Goal: Task Accomplishment & Management: Use online tool/utility

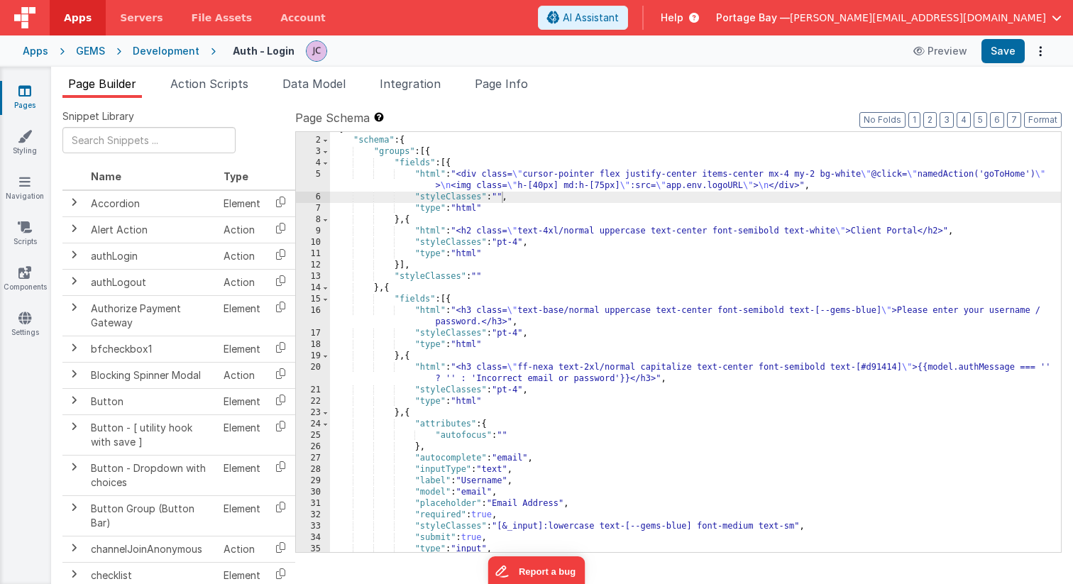
scroll to position [9, 0]
click at [947, 55] on button "Preview" at bounding box center [940, 51] width 71 height 23
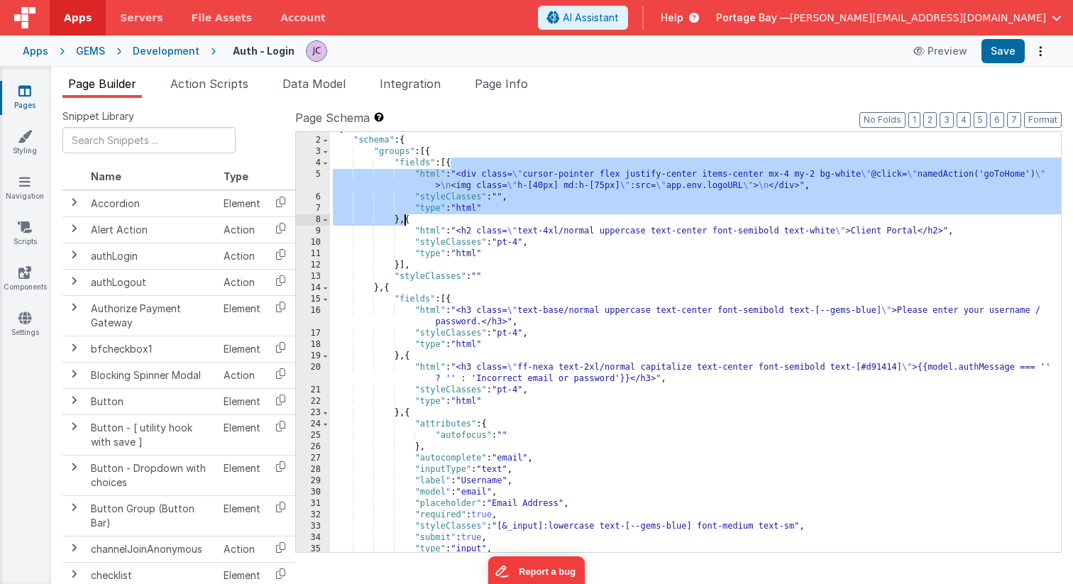
drag, startPoint x: 452, startPoint y: 162, endPoint x: 405, endPoint y: 216, distance: 72.4
click at [405, 216] on div "[{ "schema" : { "groups" : [{ "fields" : [{ "html" : "<div class= \" cursor-poi…" at bounding box center [695, 344] width 731 height 443
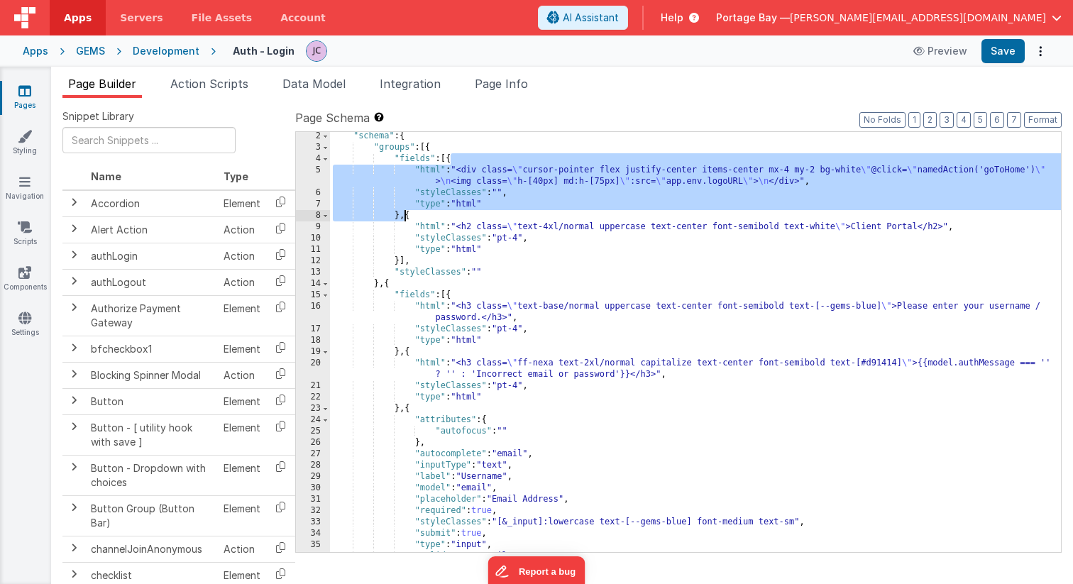
scroll to position [15, 0]
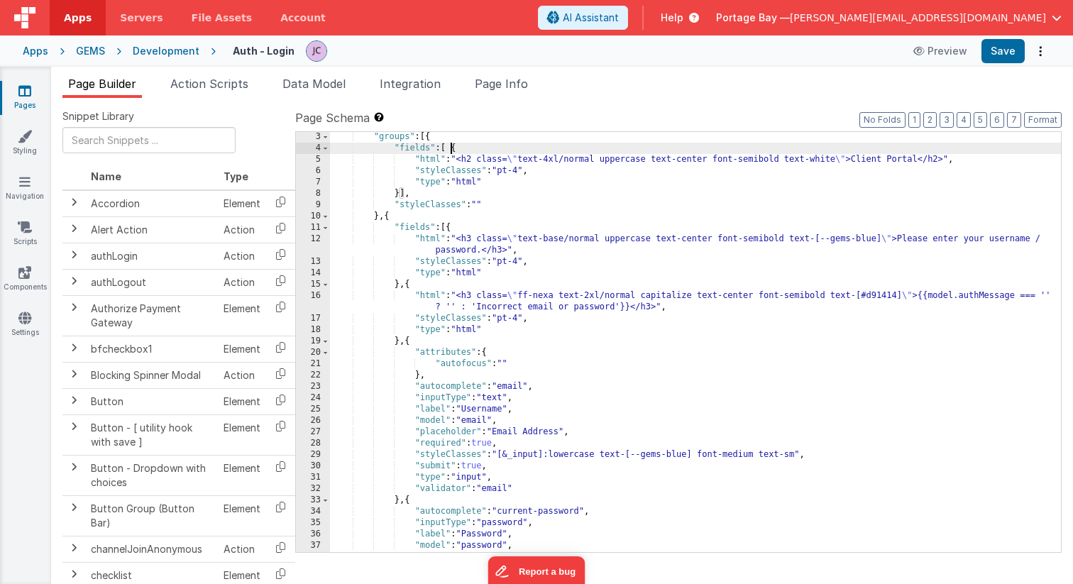
click at [456, 145] on div ""groups" : [{ "fields" : [ { "html" : "<h2 class= \" text-4xl/normal uppercase …" at bounding box center [695, 352] width 731 height 443
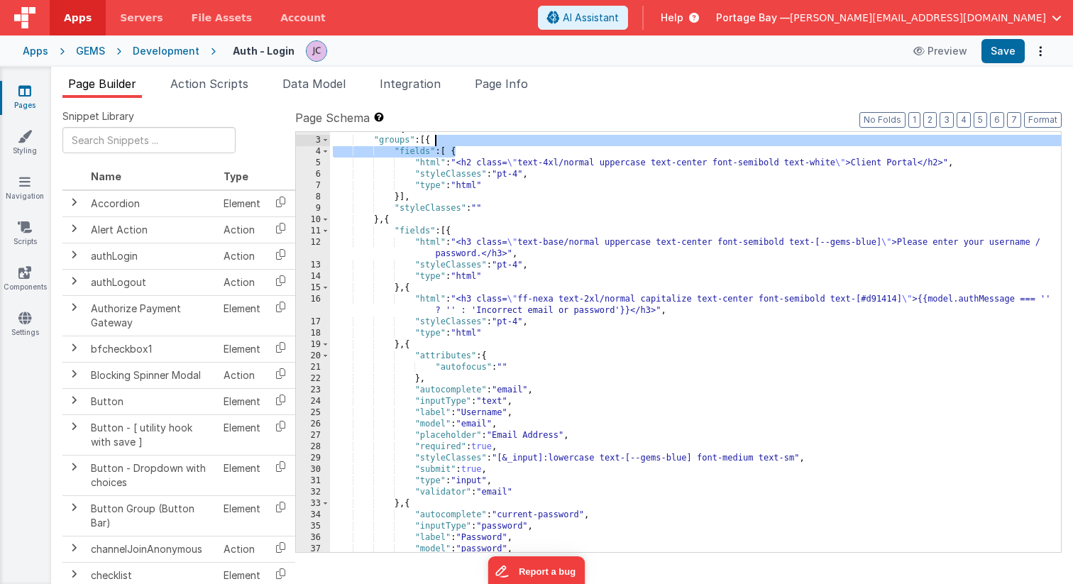
scroll to position [25, 0]
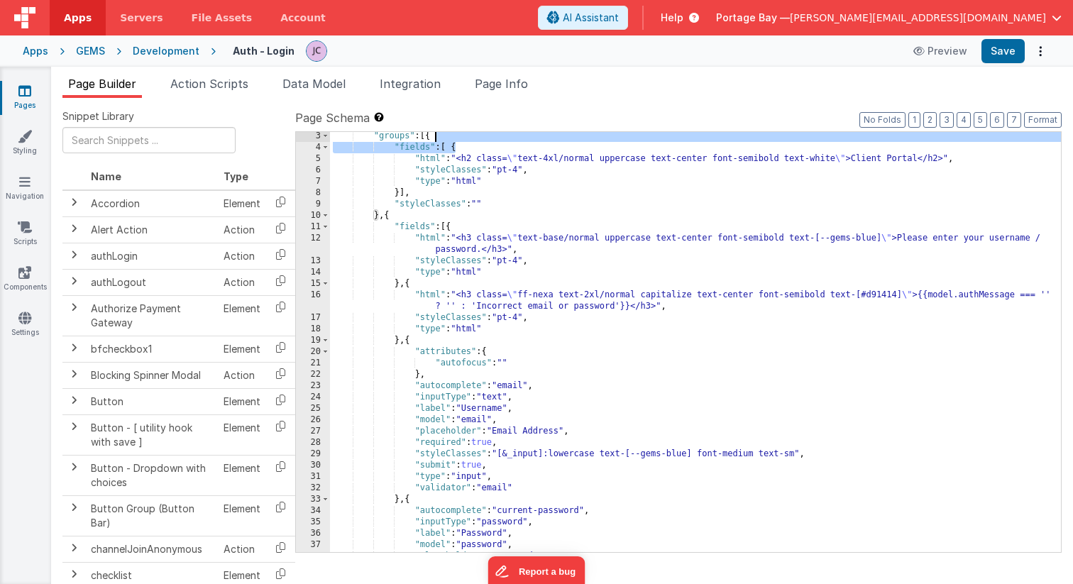
click at [456, 146] on div ""groups" : [{ "fields" : [ { "html" : "<h2 class= \" text-4xl/normal uppercase …" at bounding box center [695, 352] width 731 height 443
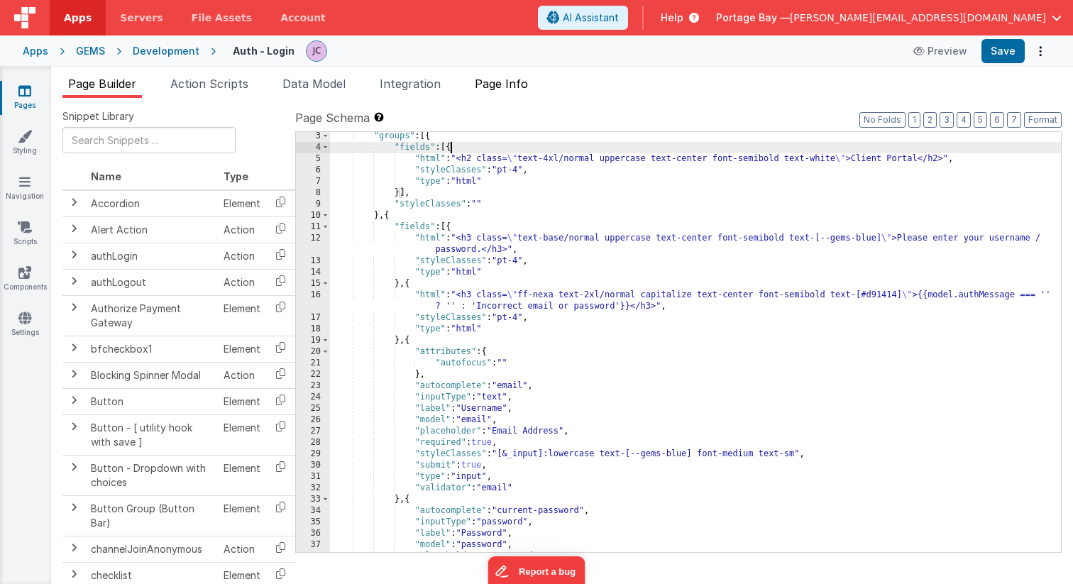
click at [520, 85] on span "Page Info" at bounding box center [501, 84] width 53 height 14
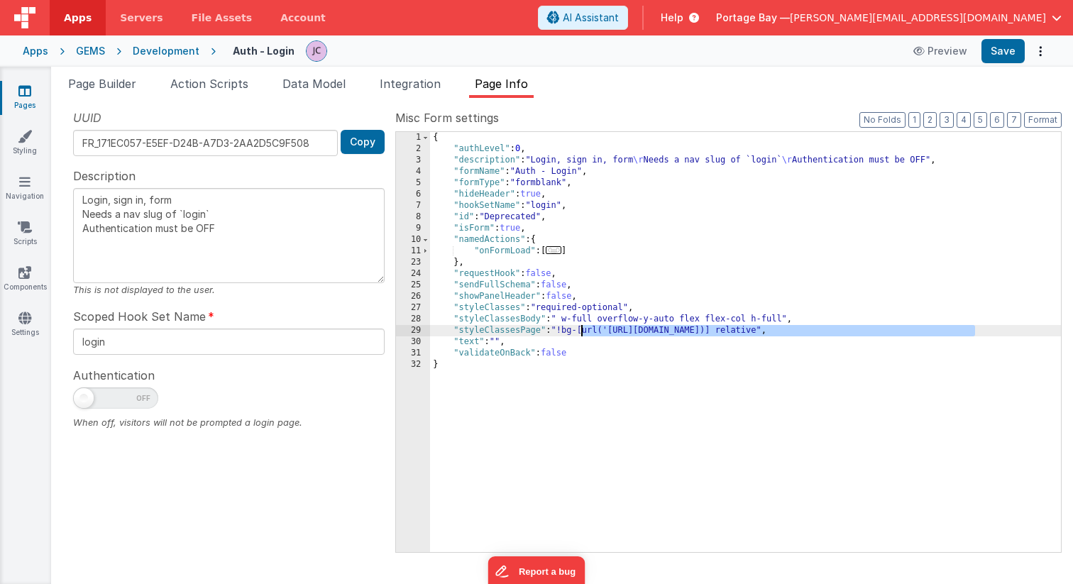
drag, startPoint x: 974, startPoint y: 330, endPoint x: 583, endPoint y: 334, distance: 391.1
click at [583, 334] on div "{ "authLevel" : 0 , "description" : "Login, sign in, form \r Needs a nav slug o…" at bounding box center [745, 353] width 631 height 443
type textarea "Login, sign in, form Needs a nav slug of `login` Authentication must be OFF"
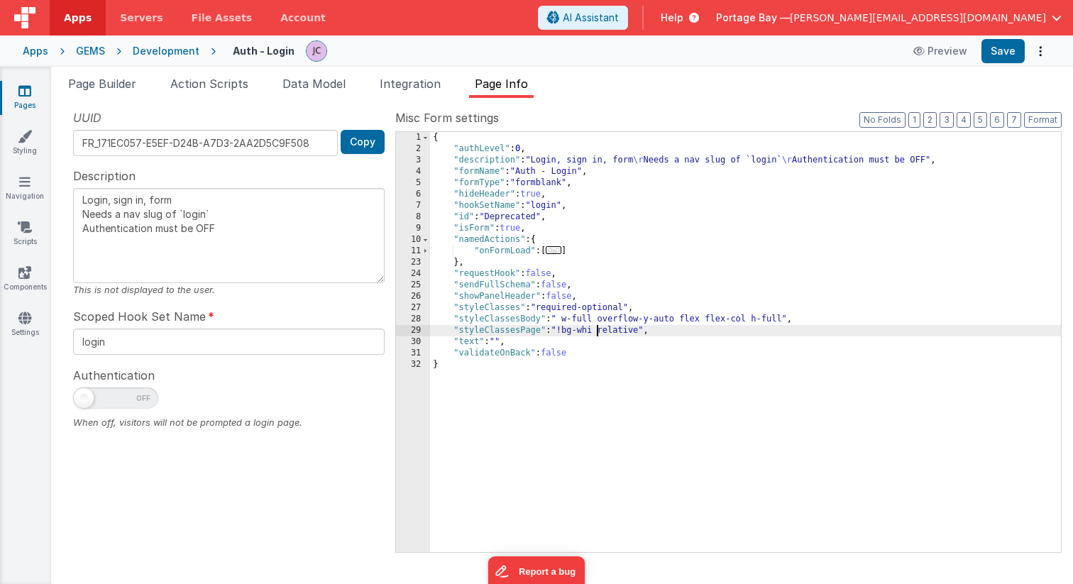
type textarea "Login, sign in, form Needs a nav slug of `login` Authentication must be OFF"
click at [566, 331] on div "{ "authLevel" : 0 , "description" : "Login, sign in, form \r Needs a nav slug o…" at bounding box center [745, 353] width 631 height 443
type textarea "Login, sign in, form Needs a nav slug of `login` Authentication must be OFF"
click at [1008, 50] on button "Save" at bounding box center [1003, 51] width 43 height 24
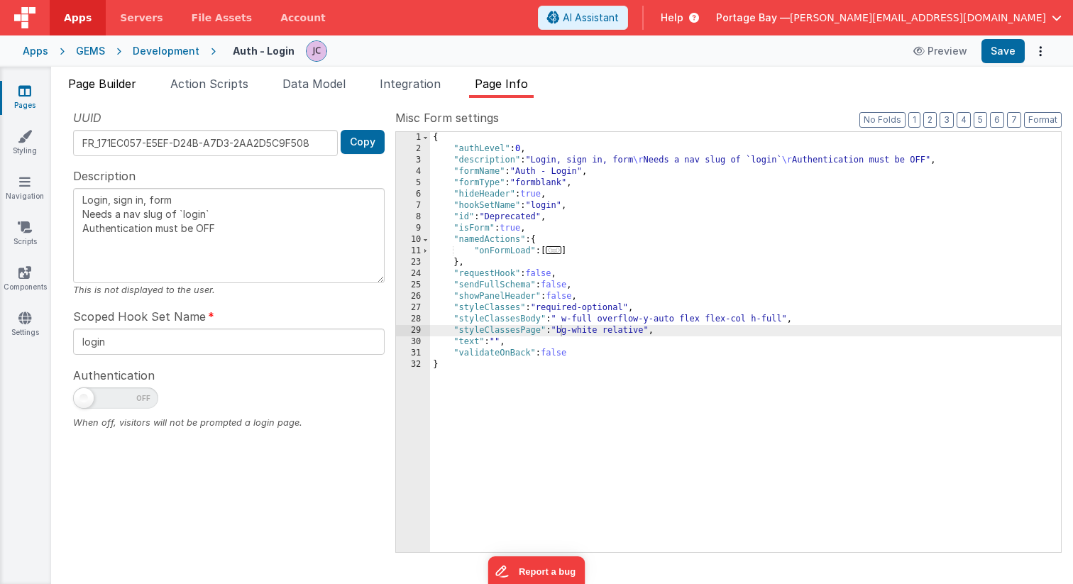
click at [108, 89] on span "Page Builder" at bounding box center [102, 84] width 68 height 14
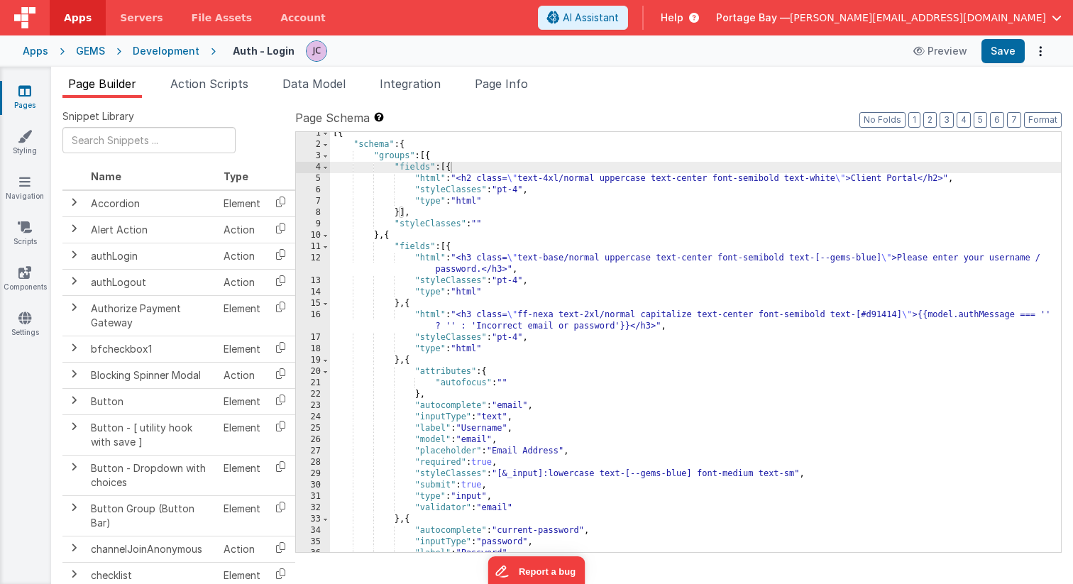
scroll to position [10, 0]
click at [811, 185] on div "[{ "schema" : { "groups" : [{ "fields" : [{ "html" : "<h2 class= \" text-4xl/no…" at bounding box center [695, 349] width 731 height 443
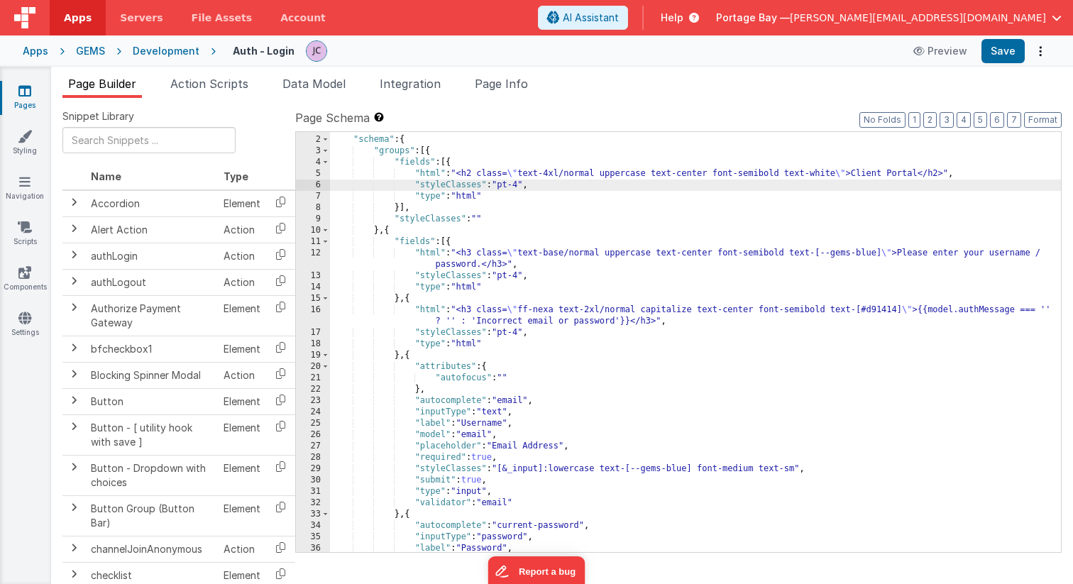
click at [795, 170] on div "[{ "schema" : { "groups" : [{ "fields" : [{ "html" : "<h2 class= \" text-4xl/no…" at bounding box center [695, 344] width 731 height 443
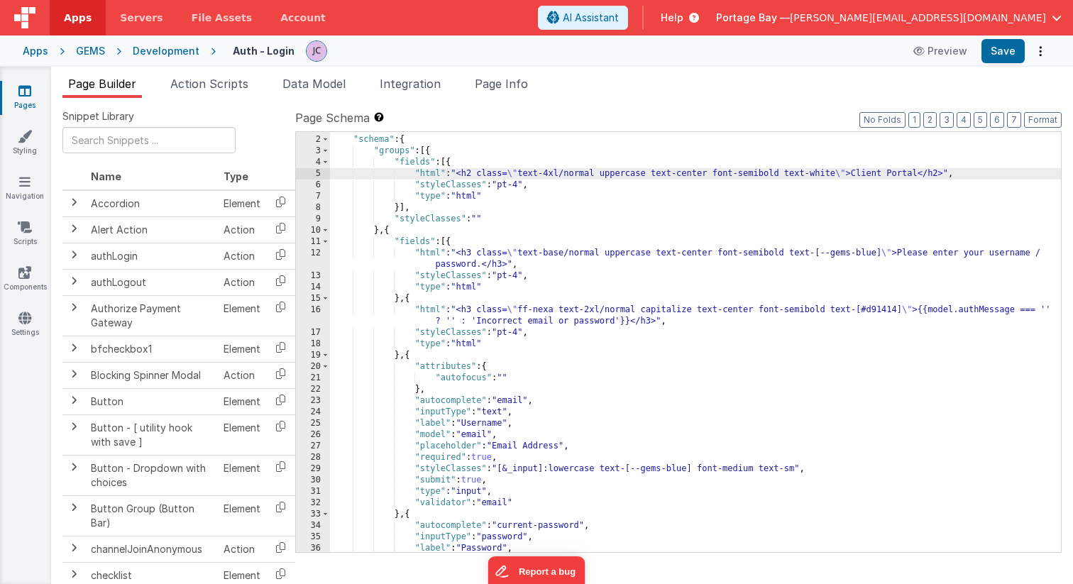
click at [429, 171] on div "[{ "schema" : { "groups" : [{ "fields" : [{ "html" : "<h2 class= \" text-4xl/no…" at bounding box center [695, 344] width 731 height 443
click at [314, 174] on div "5" at bounding box center [313, 173] width 34 height 11
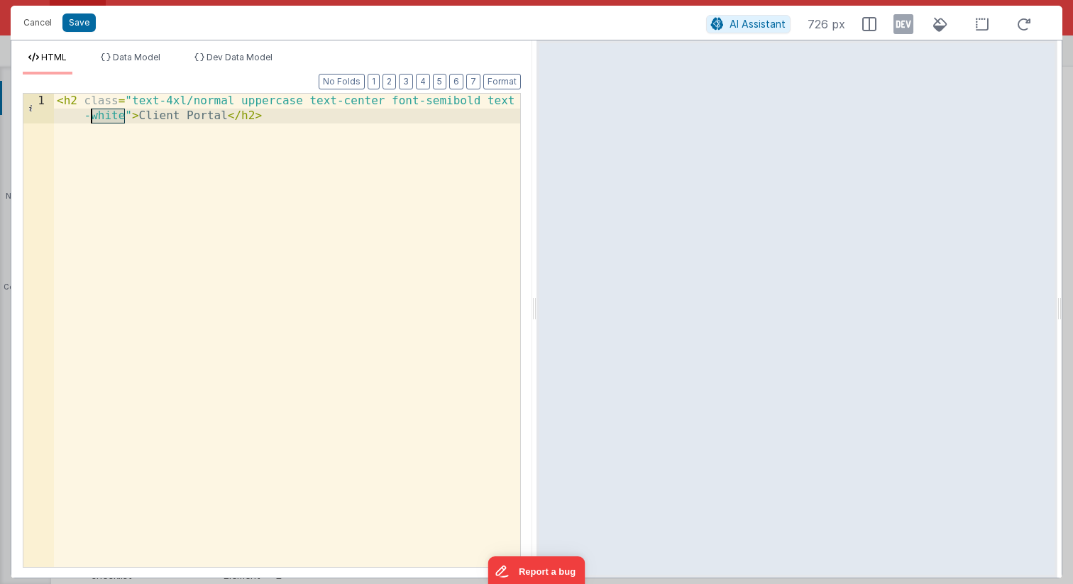
drag, startPoint x: 125, startPoint y: 116, endPoint x: 94, endPoint y: 119, distance: 31.4
click at [94, 119] on div "< h2 class = "text-4xl/normal uppercase text-center font-semibold text -white" …" at bounding box center [287, 360] width 466 height 533
click at [82, 23] on button "Save" at bounding box center [78, 22] width 33 height 18
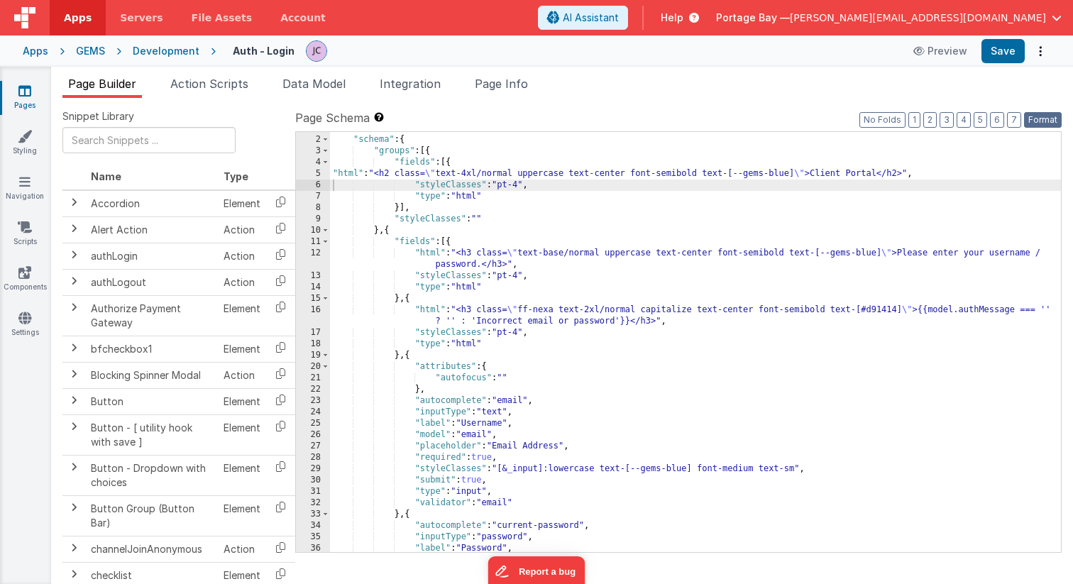
click at [1045, 121] on button "Format" at bounding box center [1043, 120] width 38 height 16
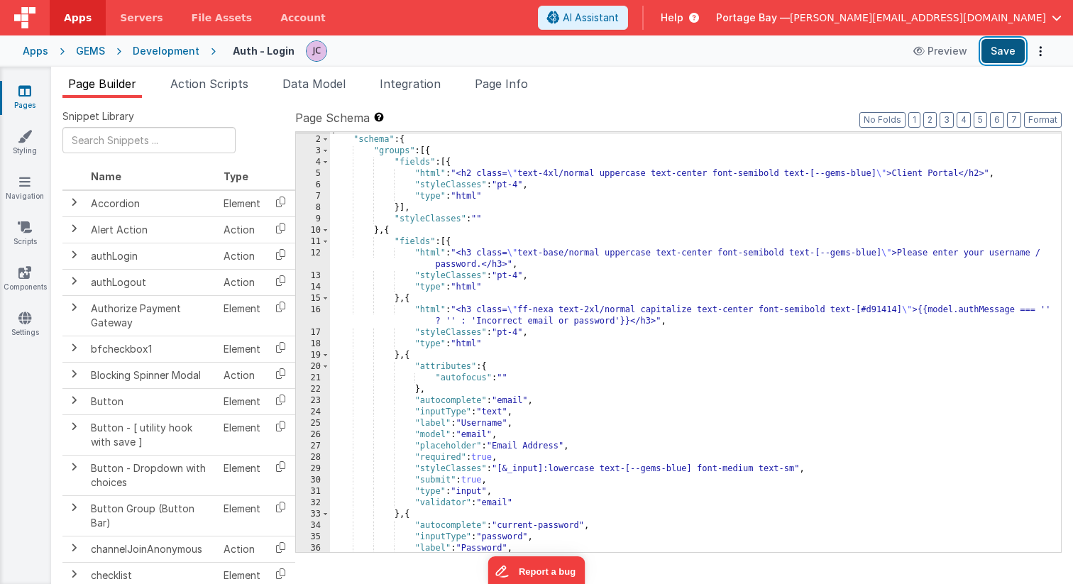
click at [1011, 55] on button "Save" at bounding box center [1003, 51] width 43 height 24
click at [26, 145] on link "Styling" at bounding box center [24, 143] width 51 height 28
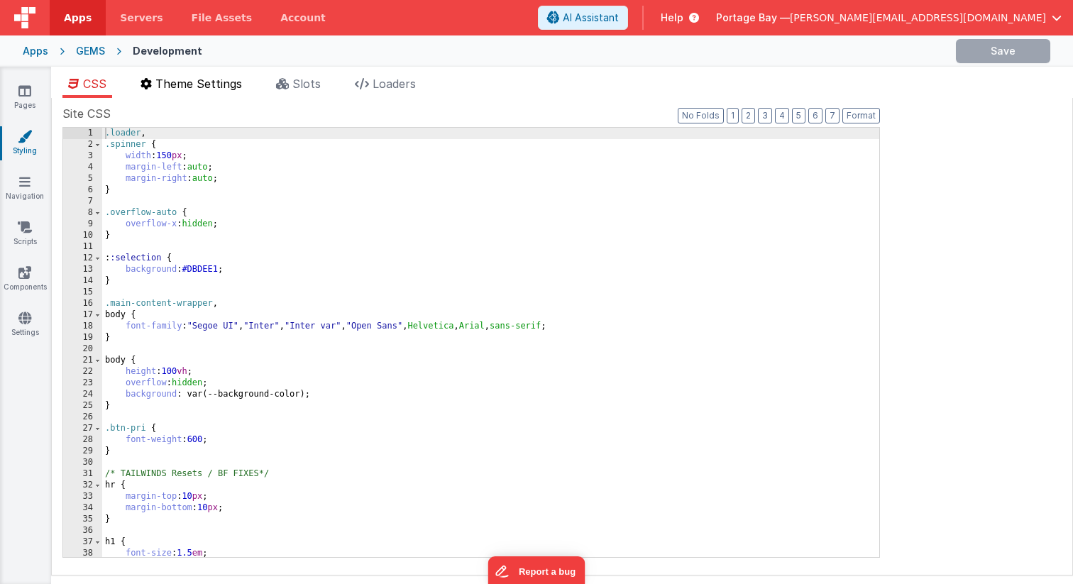
click at [212, 81] on span "Theme Settings" at bounding box center [198, 84] width 87 height 14
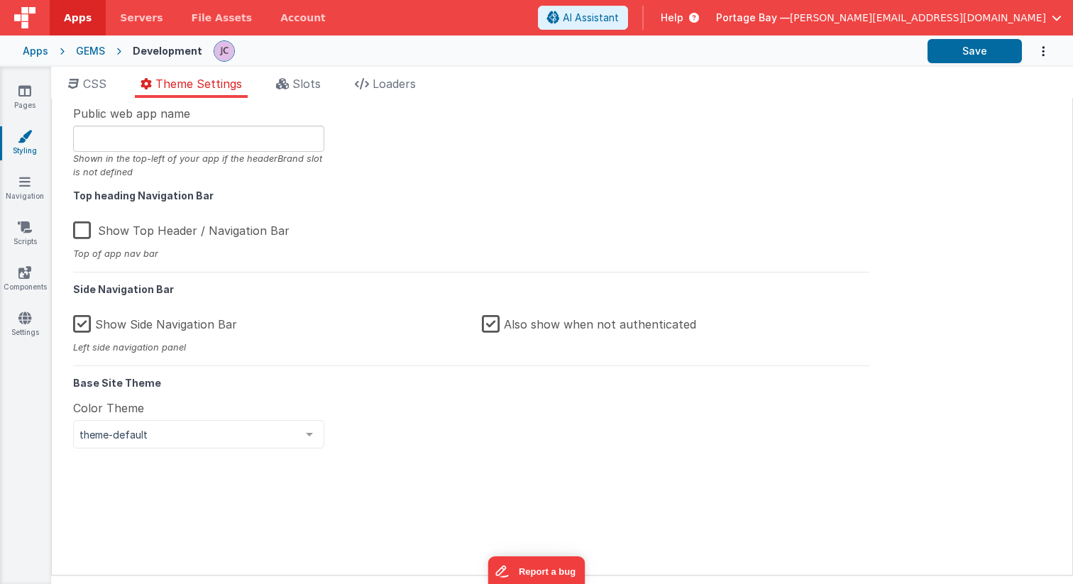
click at [490, 322] on label "Also show when not authenticated" at bounding box center [589, 322] width 214 height 31
click at [0, 0] on input "Also show when not authenticated" at bounding box center [0, 0] width 0 height 0
click at [960, 58] on button "Save" at bounding box center [975, 51] width 94 height 24
click at [21, 323] on icon at bounding box center [24, 318] width 13 height 14
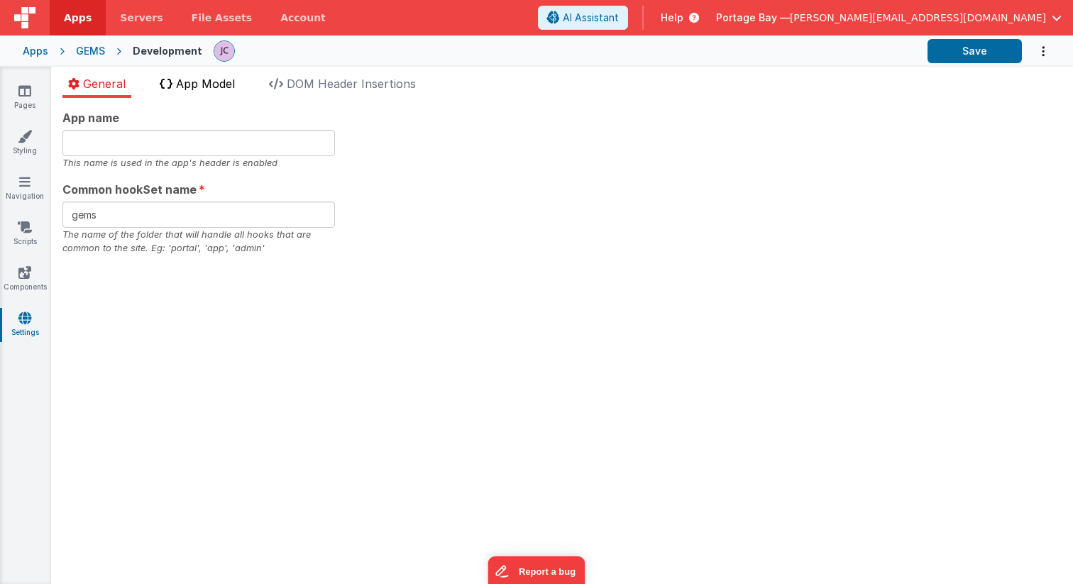
click at [219, 86] on span "App Model" at bounding box center [205, 84] width 59 height 14
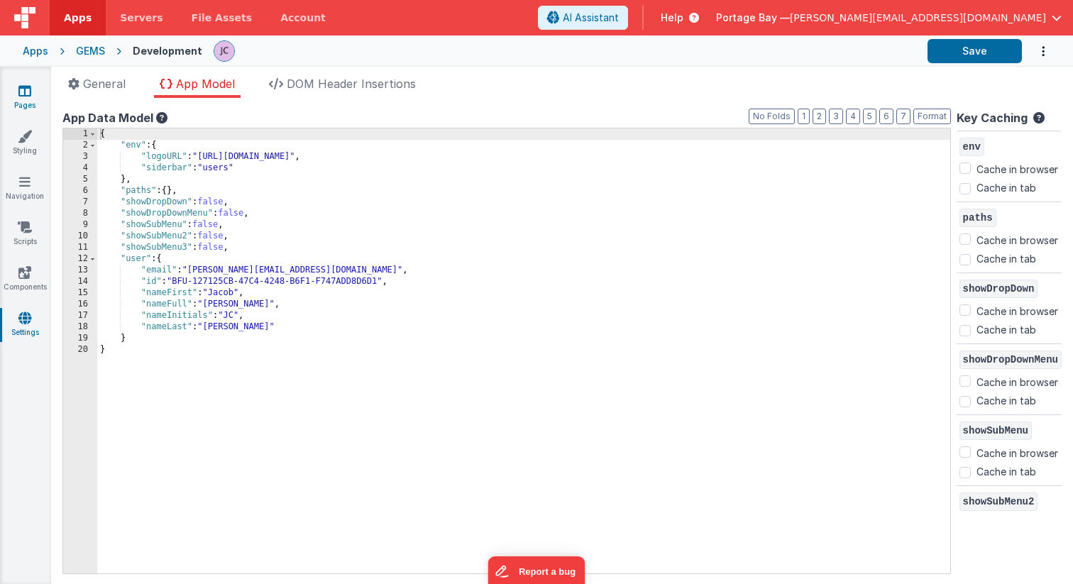
click at [21, 92] on icon at bounding box center [24, 91] width 13 height 14
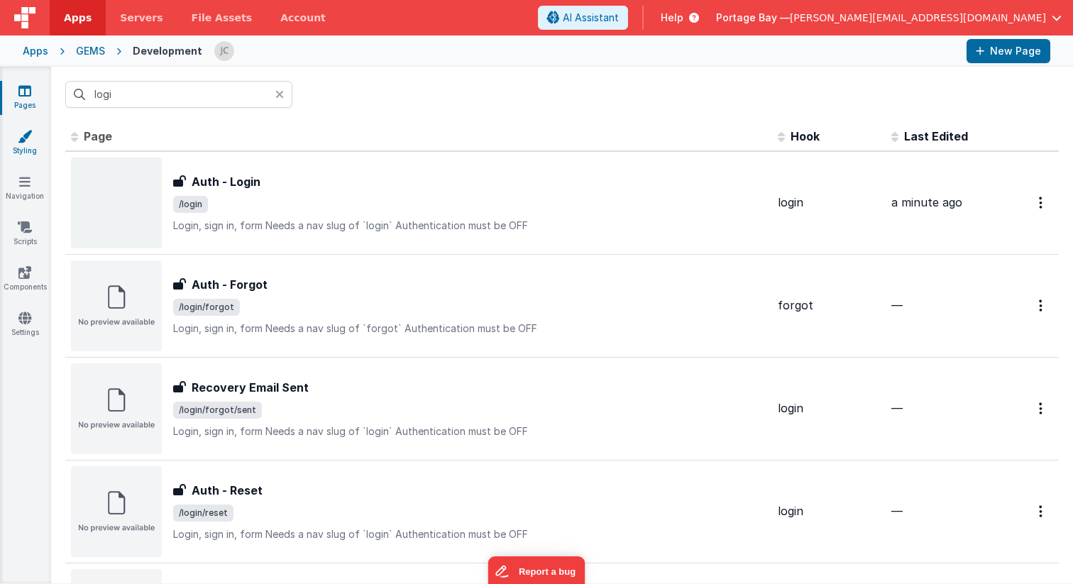
click at [24, 146] on link "Styling" at bounding box center [24, 143] width 51 height 28
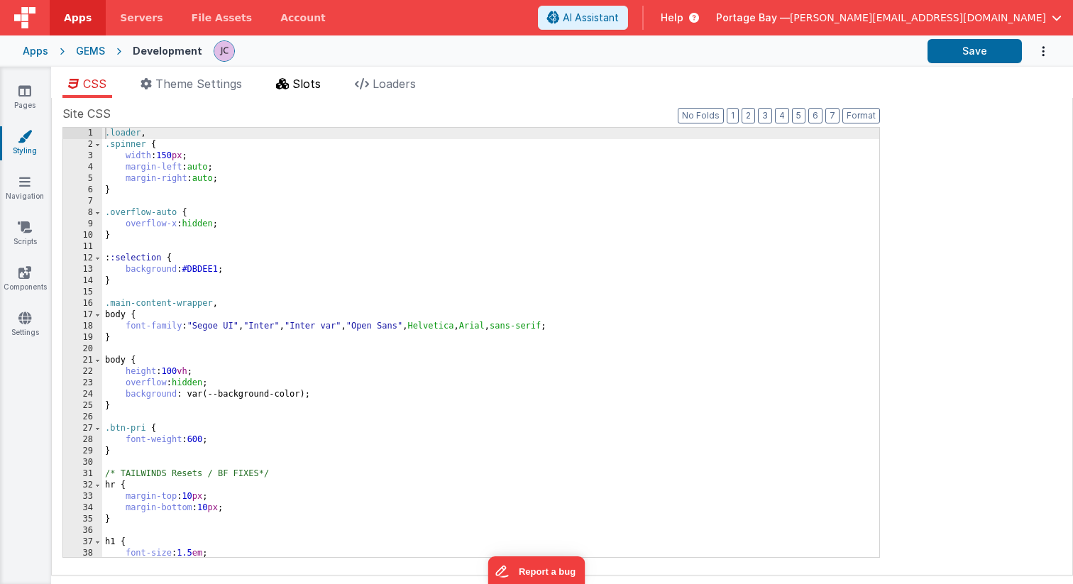
click at [295, 77] on span "Slots" at bounding box center [306, 84] width 28 height 14
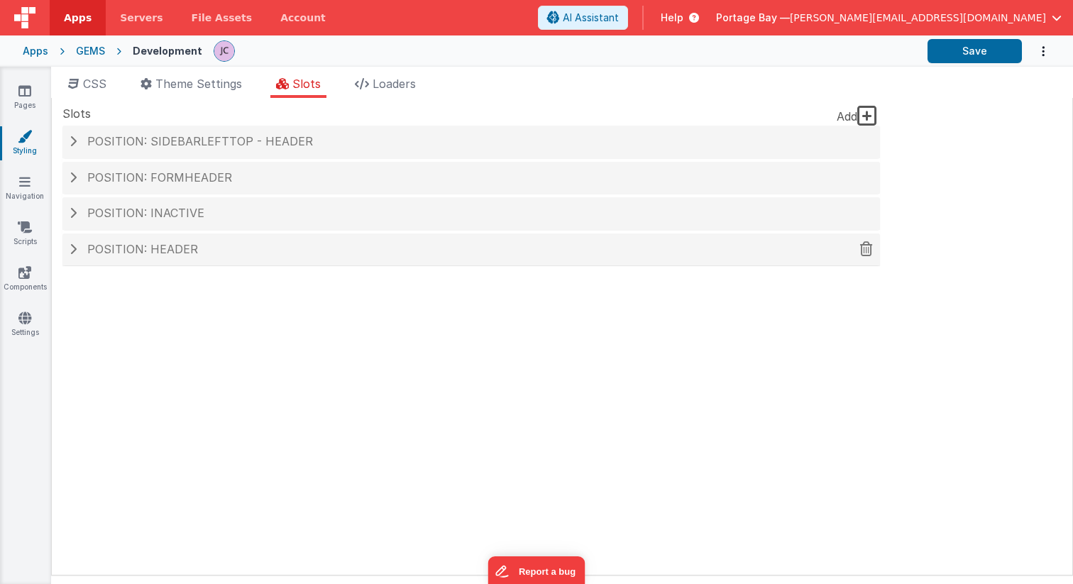
click at [73, 254] on span at bounding box center [73, 248] width 7 height 11
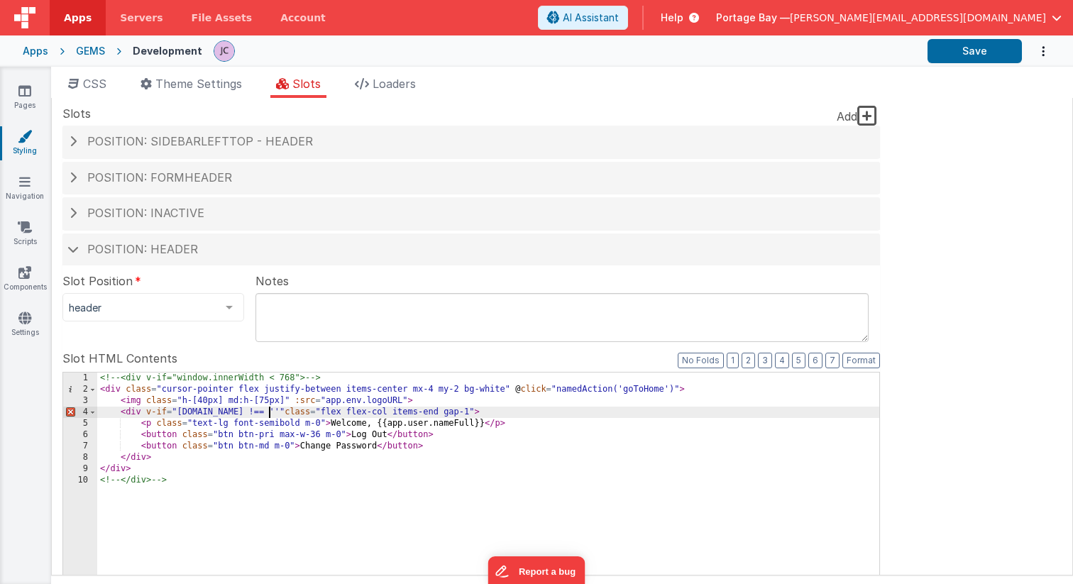
click at [979, 57] on button "Save" at bounding box center [975, 51] width 94 height 24
click at [27, 312] on icon at bounding box center [24, 318] width 13 height 14
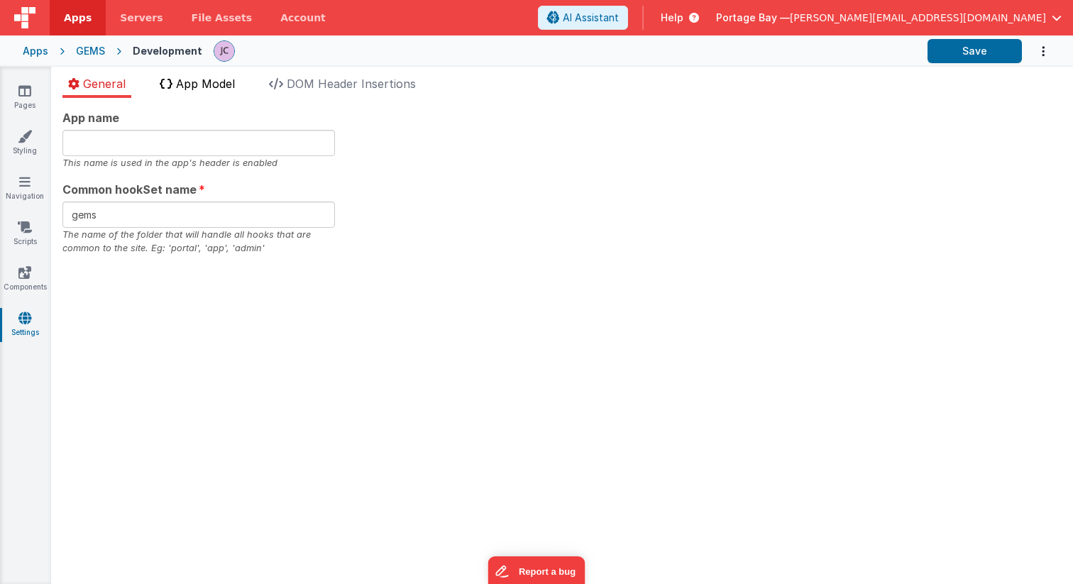
click at [209, 87] on span "App Model" at bounding box center [205, 84] width 59 height 14
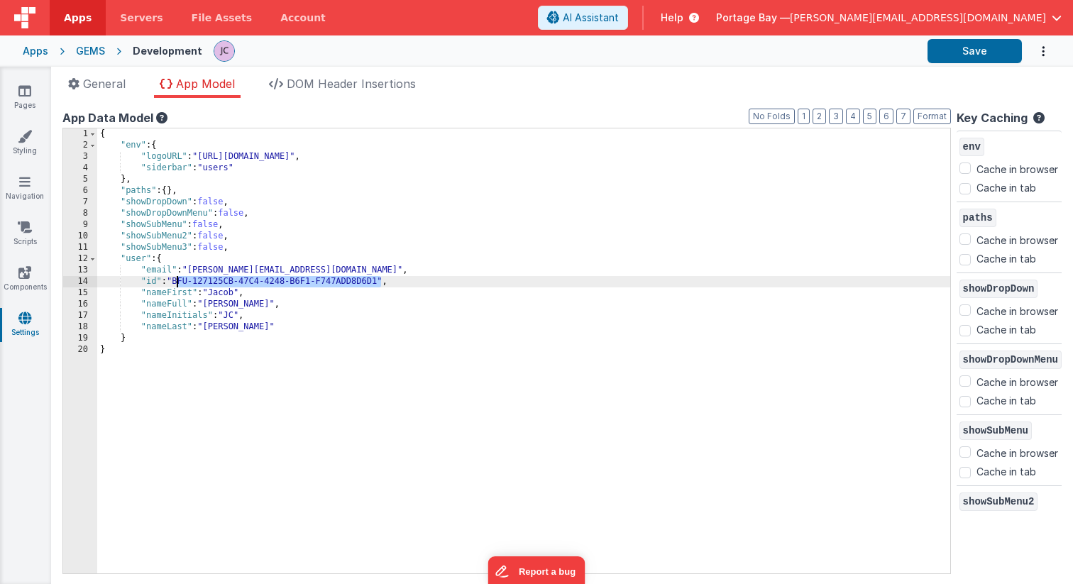
drag, startPoint x: 380, startPoint y: 280, endPoint x: 177, endPoint y: 281, distance: 203.0
click at [177, 281] on div "{ "env" : { "logoURL" : "[URL][DOMAIN_NAME]" , "siderbar" : "users" } , "paths"…" at bounding box center [523, 362] width 853 height 468
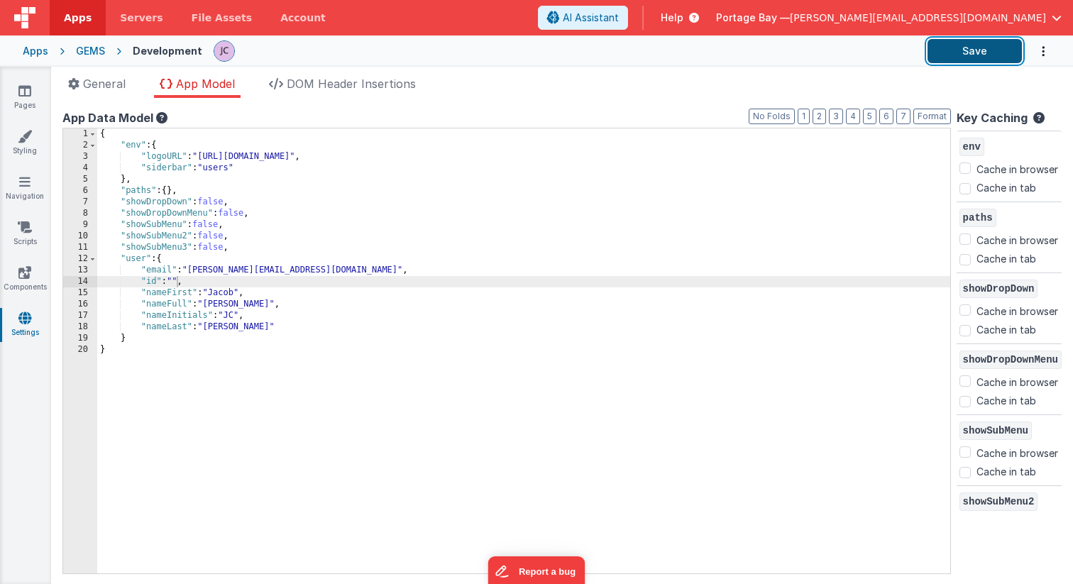
click at [956, 48] on button "Save" at bounding box center [975, 51] width 94 height 24
